Goal: Find specific page/section: Find specific page/section

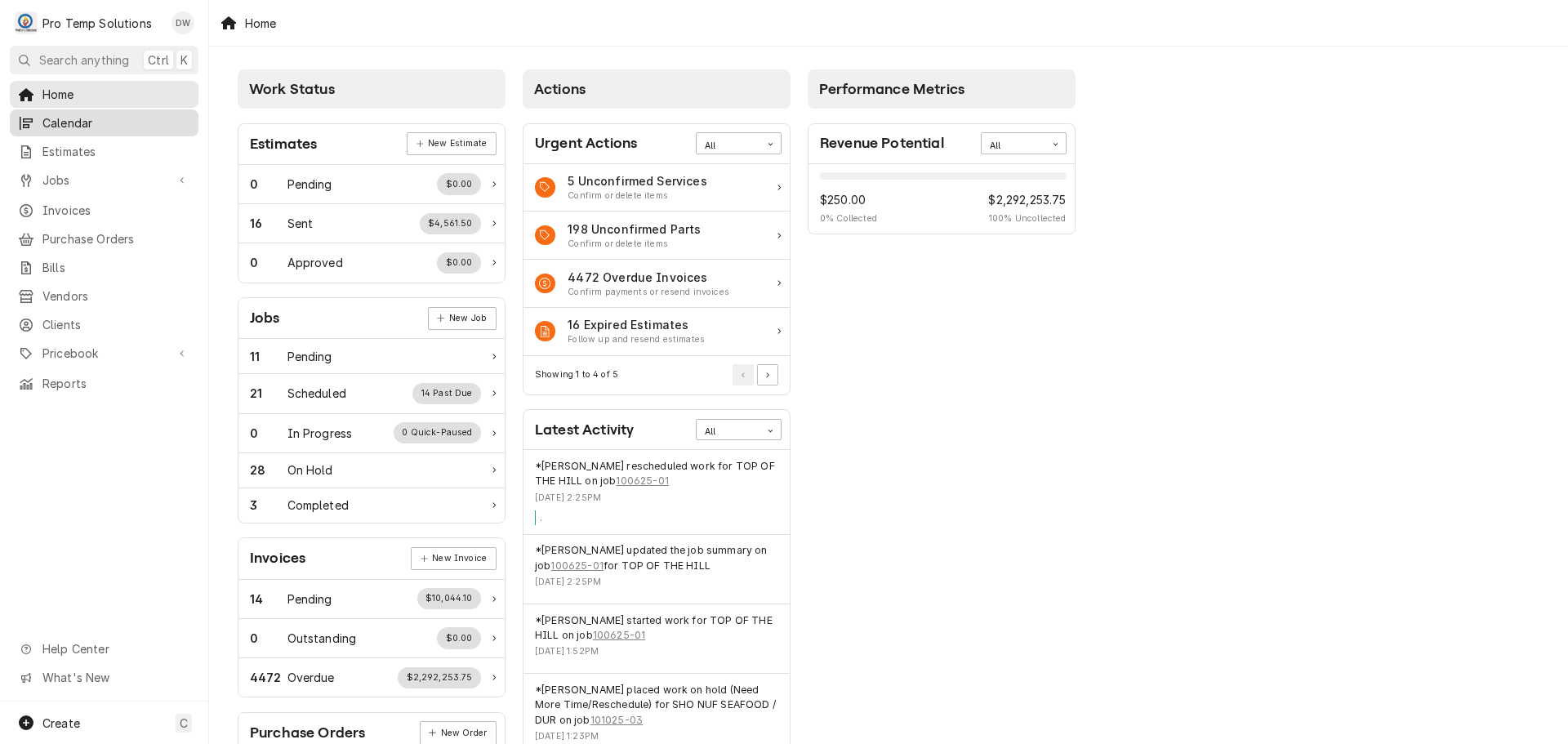
click at [69, 119] on span "Calendar" at bounding box center [116, 122] width 148 height 17
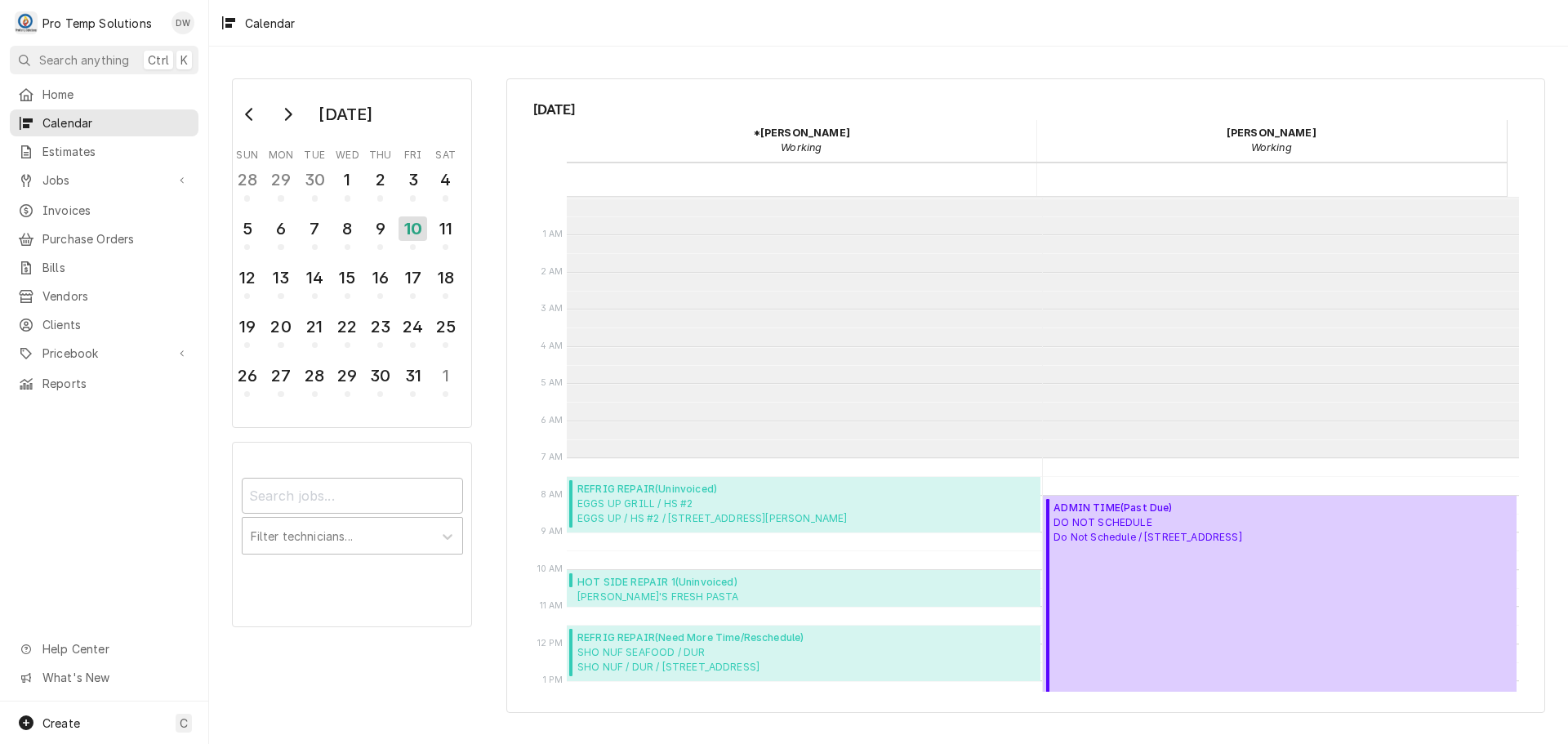
scroll to position [260, 0]
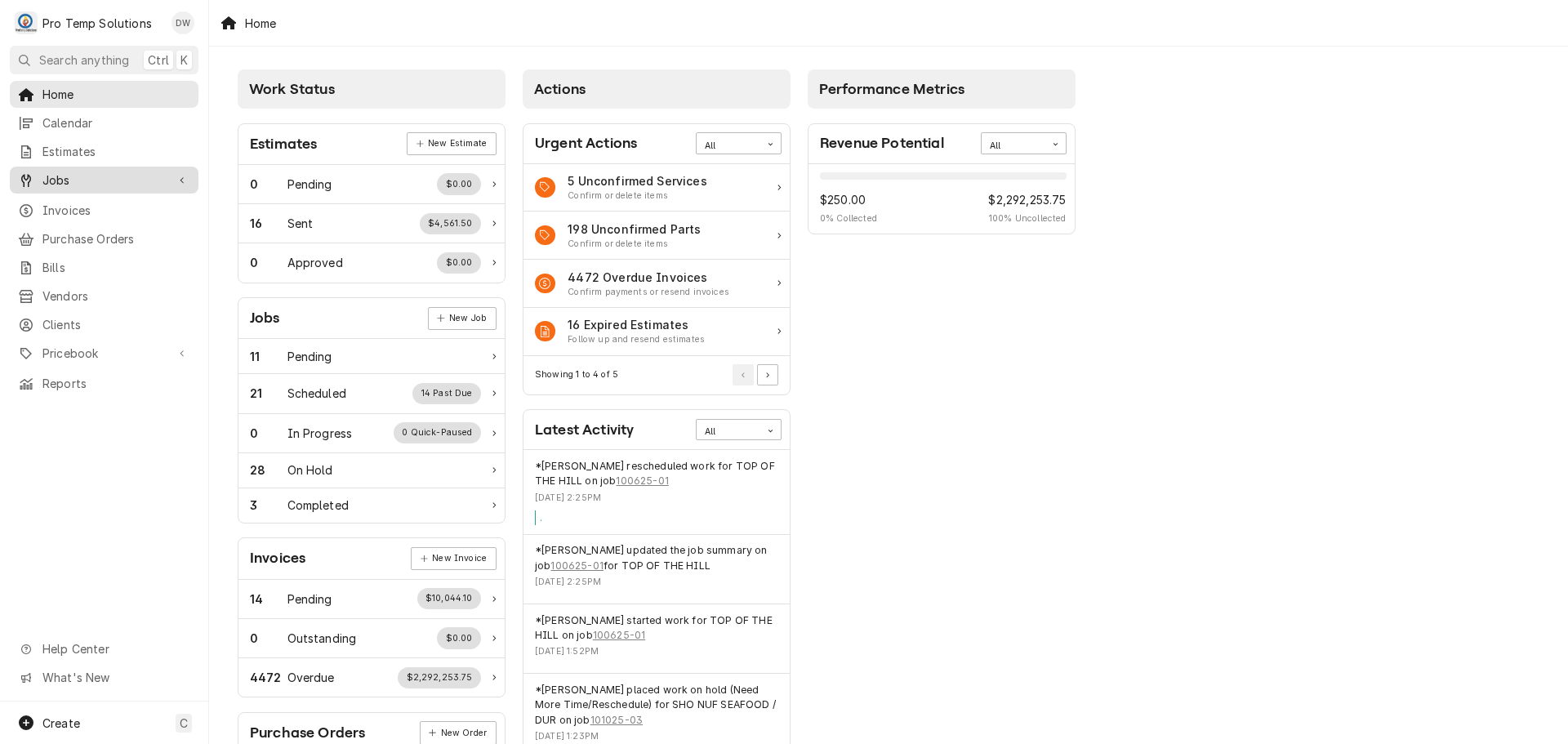
click at [85, 176] on span "Jobs" at bounding box center [104, 180] width 123 height 17
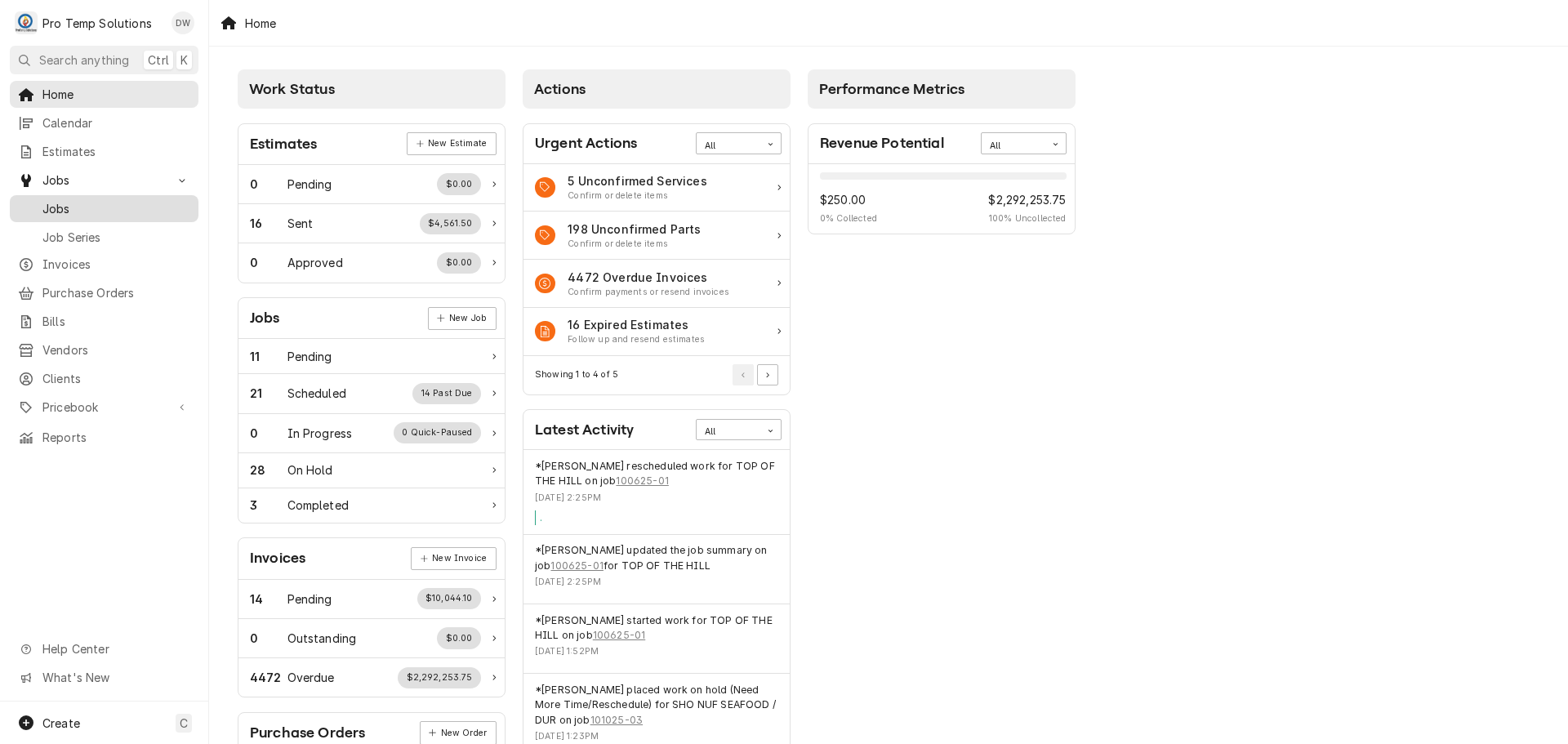
click at [47, 201] on span "Jobs" at bounding box center [116, 209] width 148 height 17
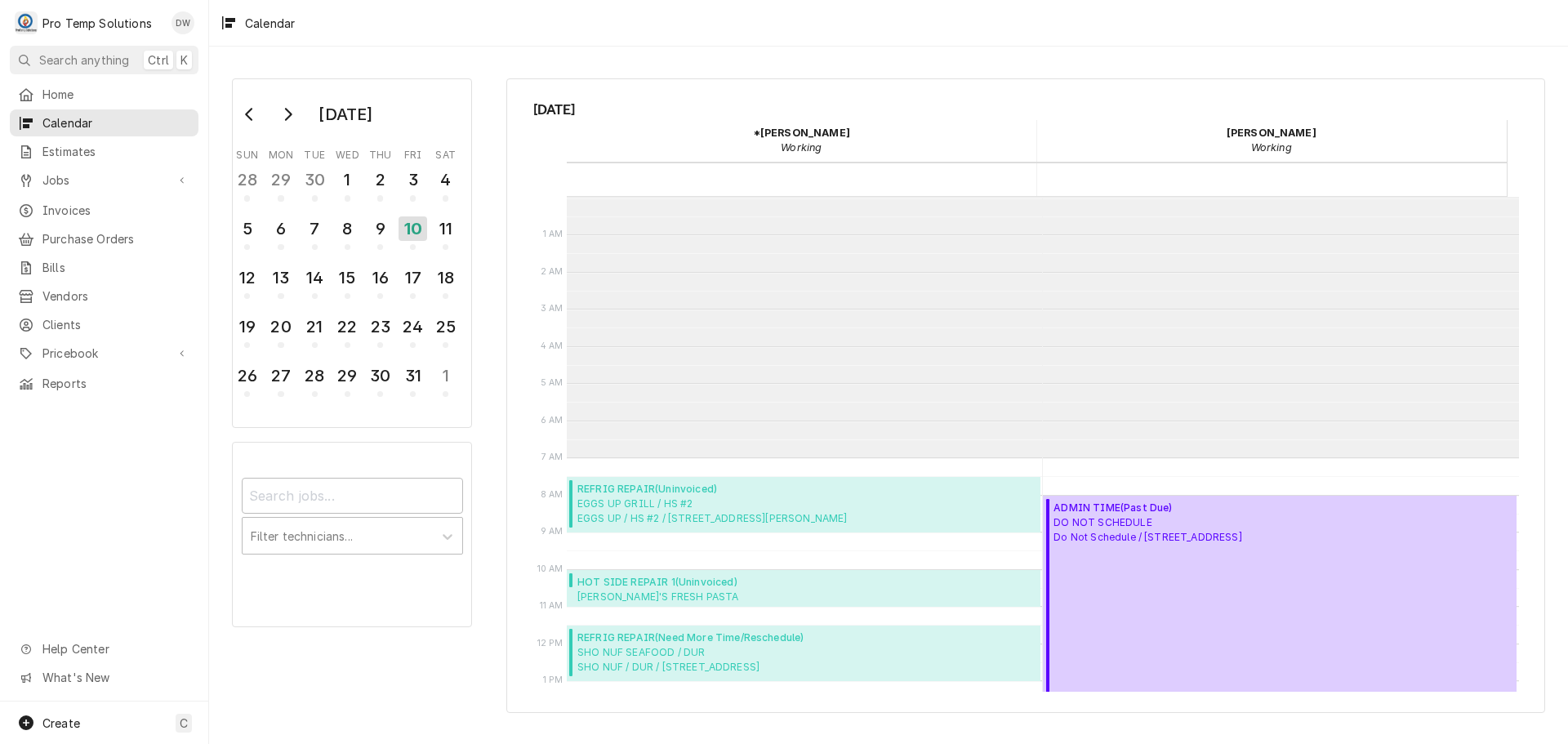
scroll to position [260, 0]
